Goal: Task Accomplishment & Management: Complete application form

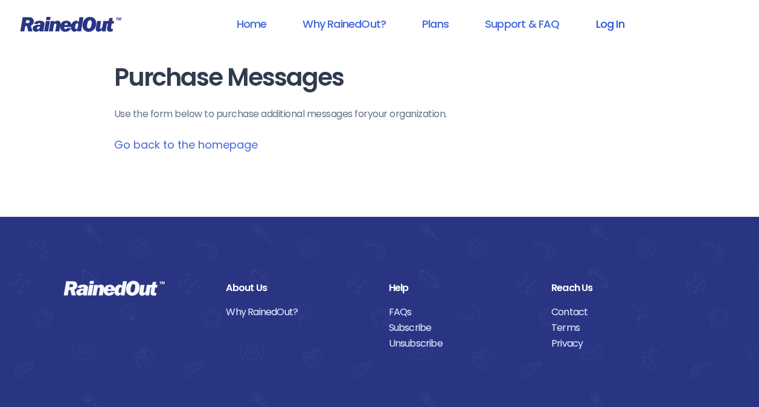
click at [607, 25] on link "Log In" at bounding box center [610, 23] width 60 height 27
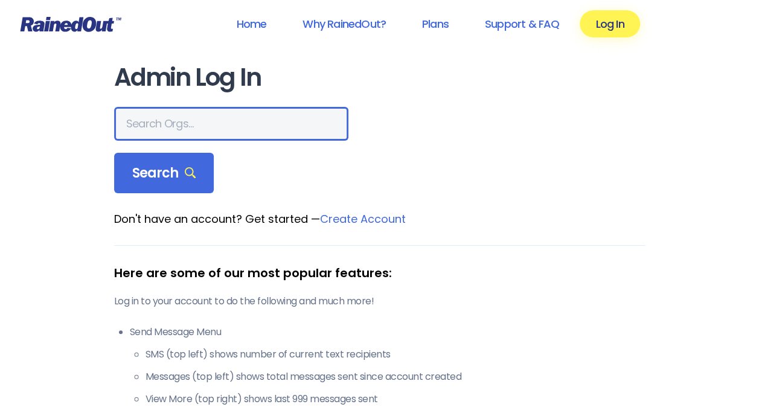
click at [218, 112] on input "text" at bounding box center [231, 124] width 234 height 34
type input "oakdale"
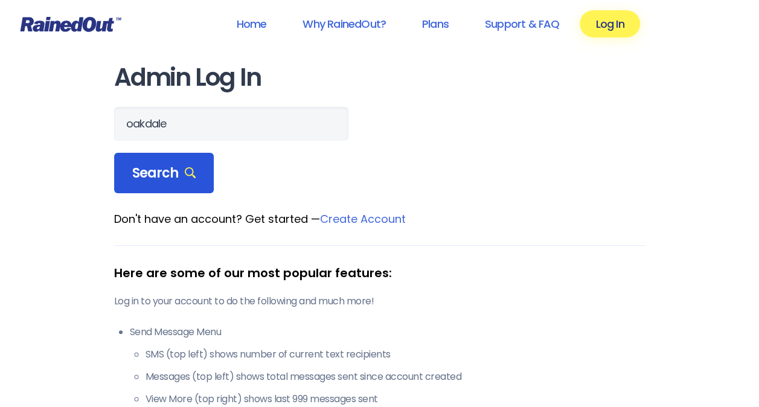
click at [172, 166] on span "Search" at bounding box center [164, 173] width 64 height 17
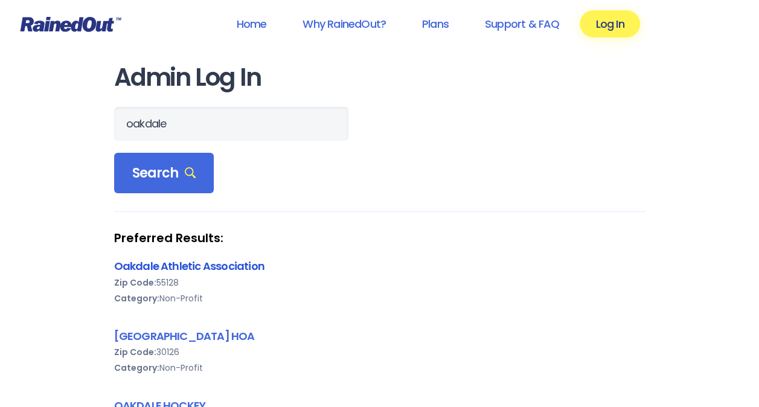
click at [182, 266] on link "Oakdale Athletic Association" at bounding box center [189, 266] width 150 height 15
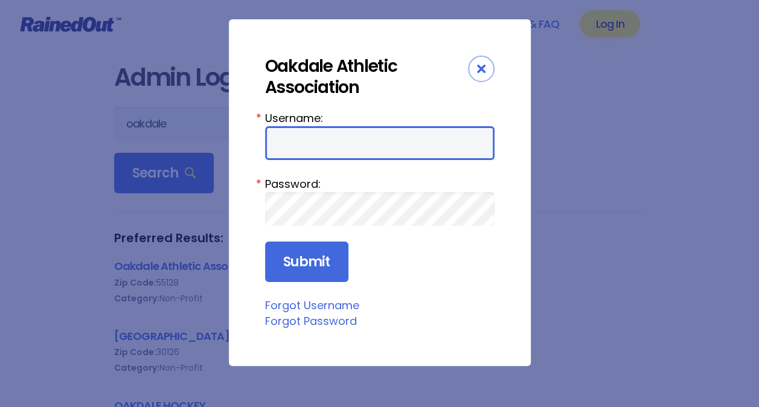
type input "Fields"
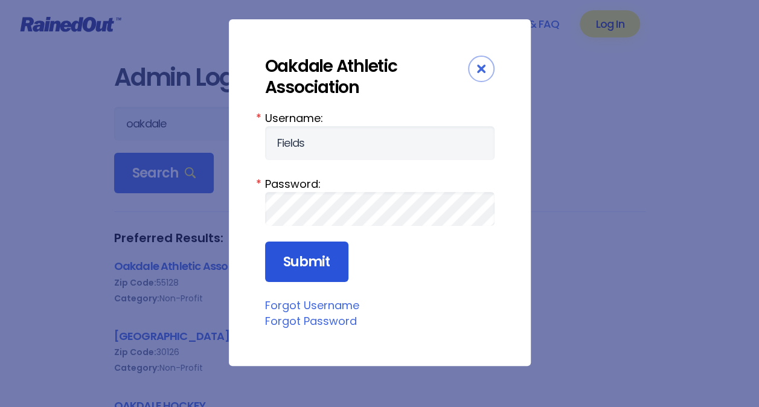
click at [309, 256] on input "Submit" at bounding box center [306, 262] width 83 height 41
